Goal: Information Seeking & Learning: Learn about a topic

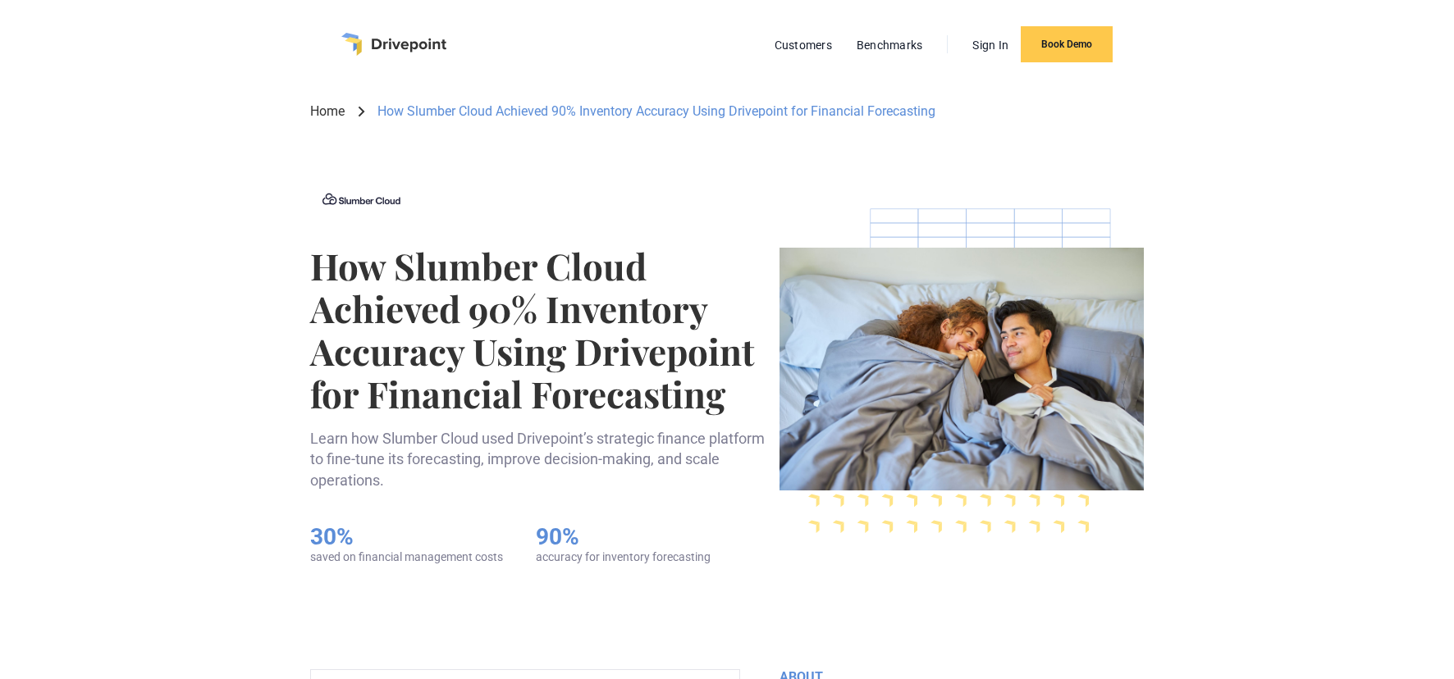
click at [816, 44] on link "Customers" at bounding box center [803, 44] width 74 height 21
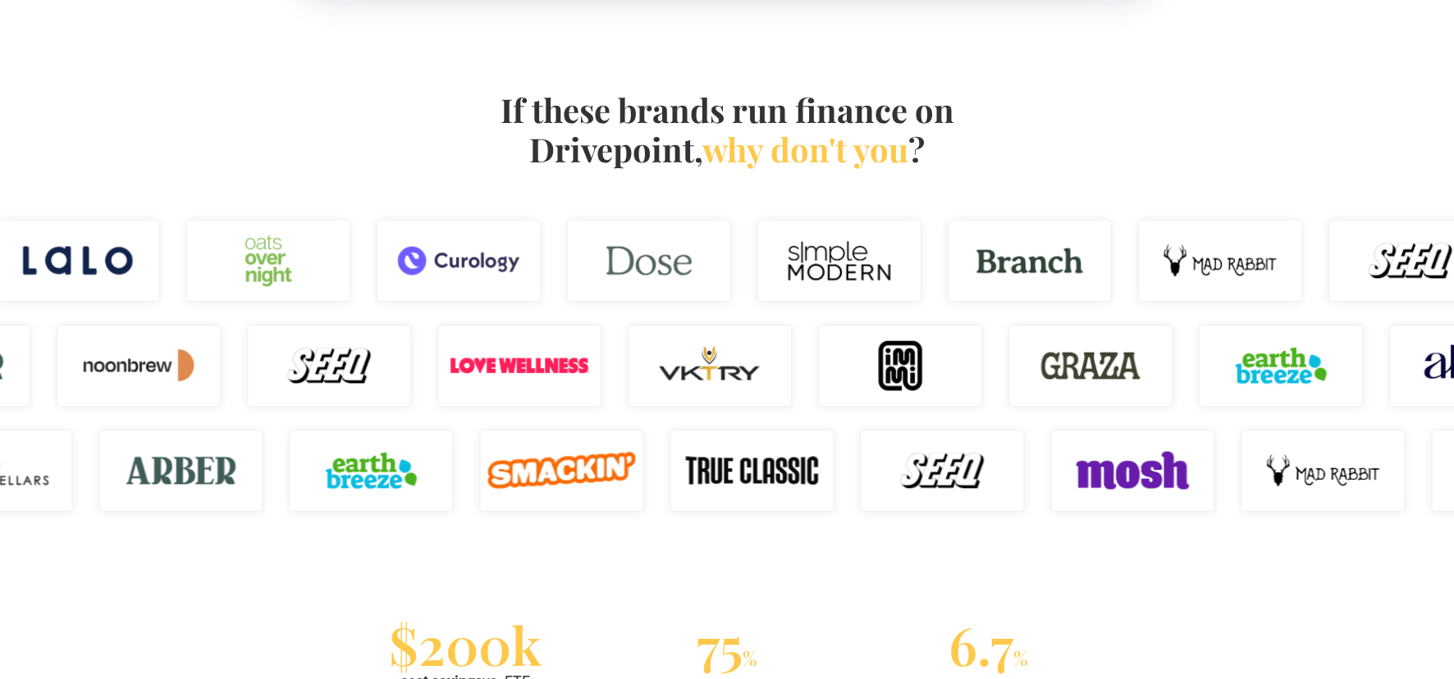
scroll to position [821, 0]
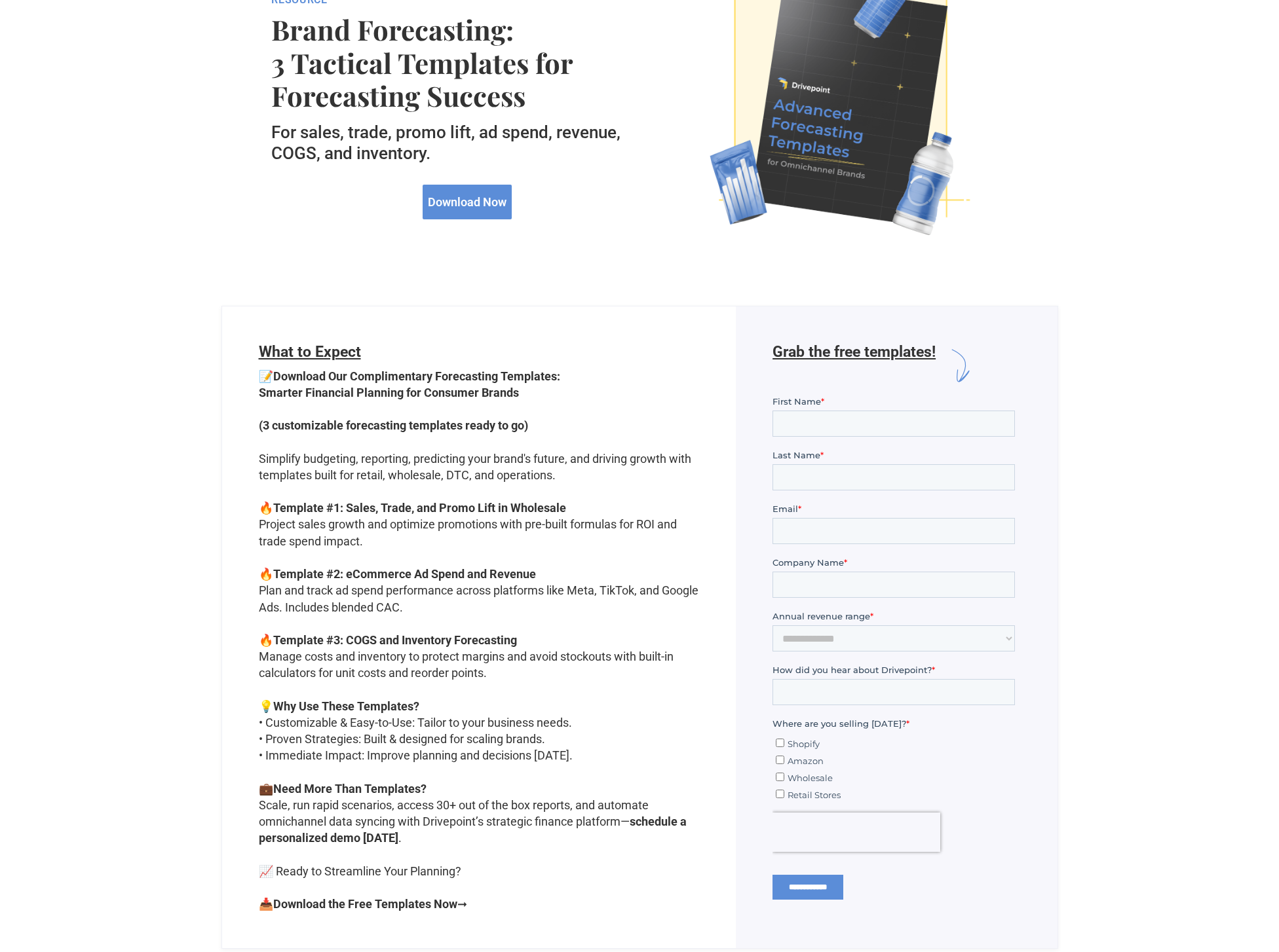
scroll to position [327, 0]
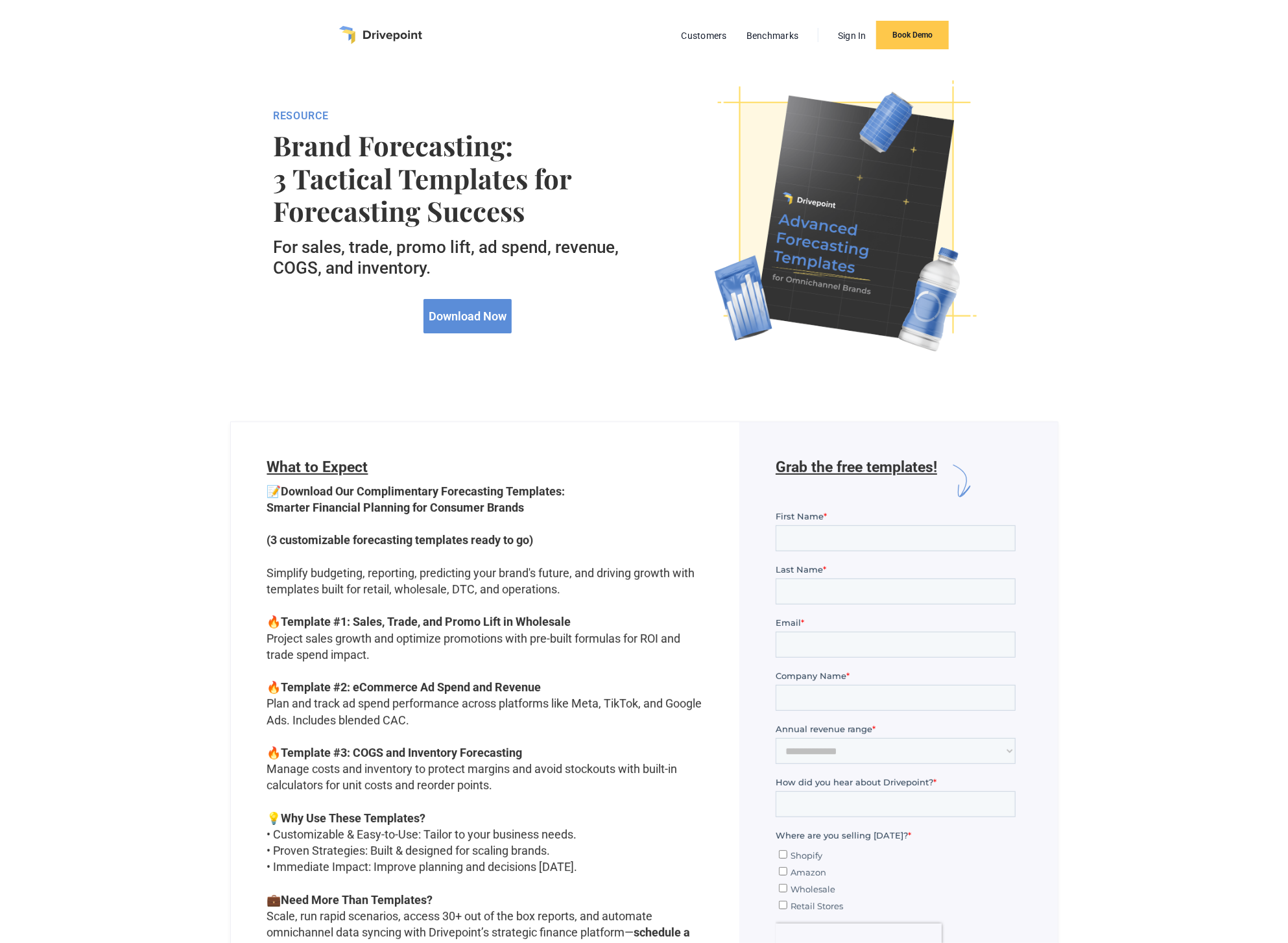
click at [1098, 224] on div "RESOURCE Brand Forecasting: 3 Tactical Templates for Forecasting Success For sa…" at bounding box center [644, 225] width 1288 height 310
